Goal: Information Seeking & Learning: Learn about a topic

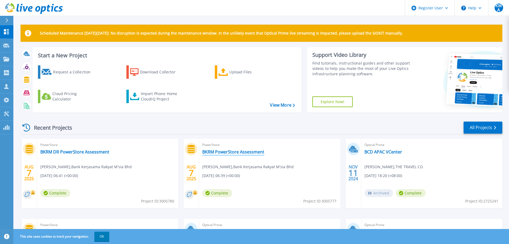
click at [230, 150] on link "BKRM PowerStore Assessment" at bounding box center [233, 151] width 62 height 5
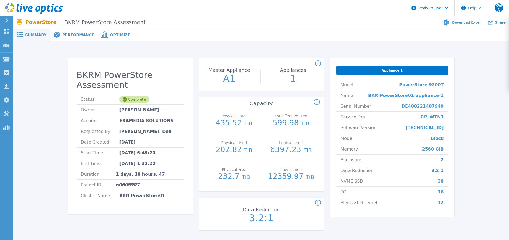
click at [72, 36] on span "Performance" at bounding box center [78, 35] width 32 height 4
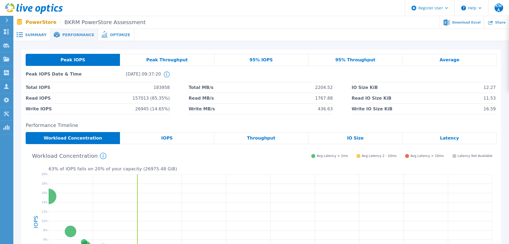
click at [168, 138] on span "IOPS" at bounding box center [167, 138] width 11 height 4
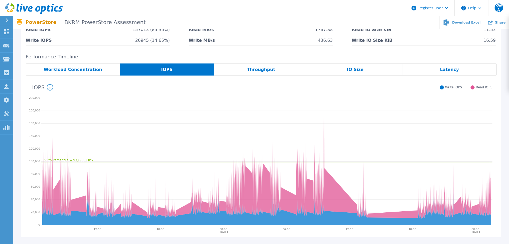
scroll to position [80, 0]
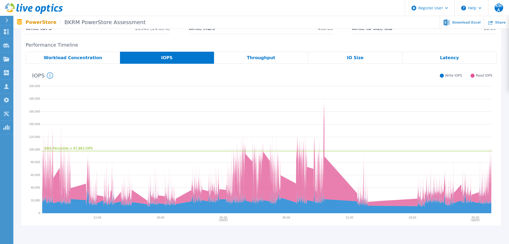
click at [259, 59] on span "Throughput" at bounding box center [261, 58] width 28 height 4
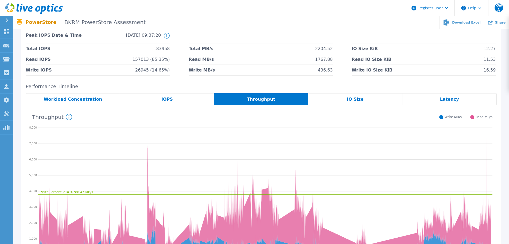
scroll to position [0, 0]
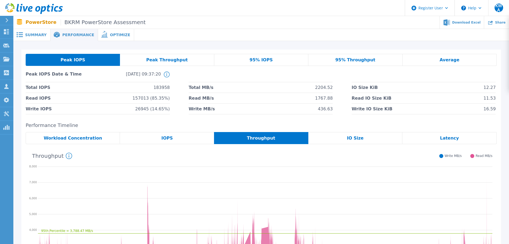
click at [152, 59] on span "Peak Throughput" at bounding box center [167, 60] width 42 height 4
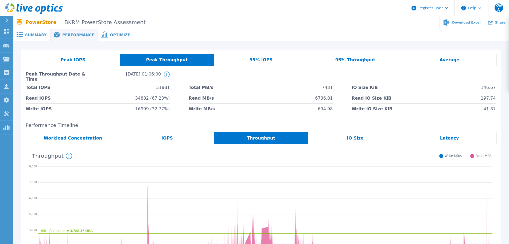
click at [189, 138] on div "IOPS" at bounding box center [167, 138] width 94 height 12
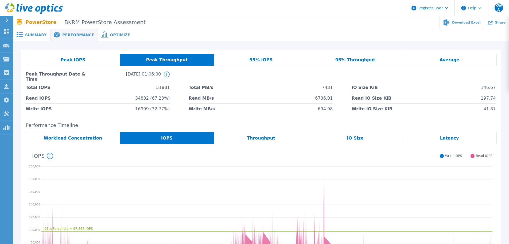
click at [363, 138] on div "IO Size" at bounding box center [356, 138] width 94 height 12
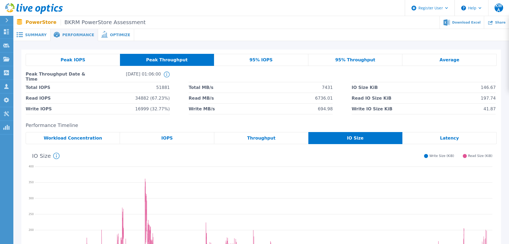
click at [278, 138] on div "Throughput" at bounding box center [261, 138] width 94 height 12
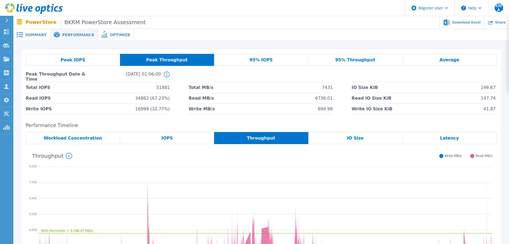
click at [75, 59] on span "Peak IOPS" at bounding box center [73, 60] width 25 height 4
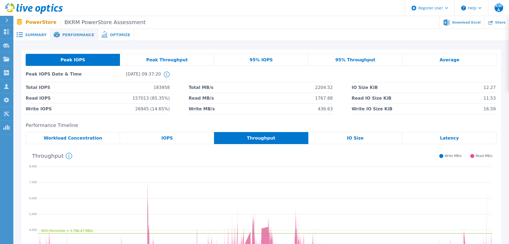
click at [40, 33] on span "Summary" at bounding box center [35, 35] width 21 height 4
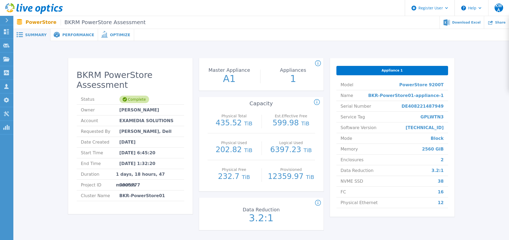
click at [110, 34] on span "Optimize" at bounding box center [120, 35] width 20 height 4
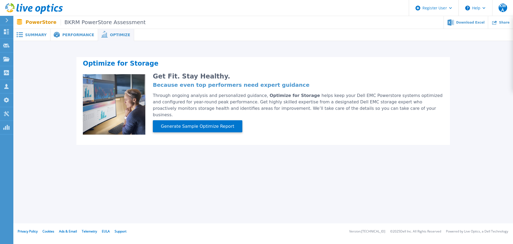
click at [74, 34] on span "Performance" at bounding box center [78, 35] width 32 height 4
